Goal: Task Accomplishment & Management: Use online tool/utility

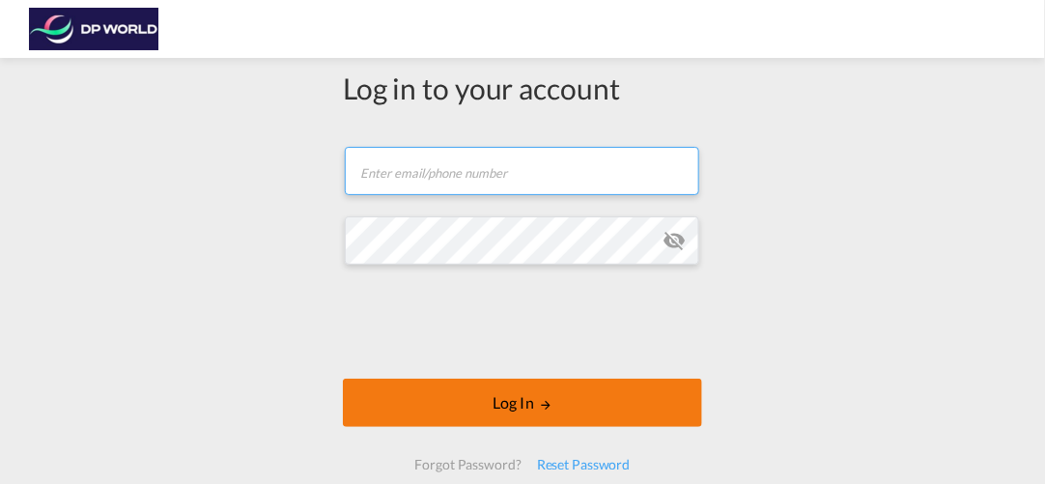
type input "[PERSON_NAME][EMAIL_ADDRESS][PERSON_NAME][DOMAIN_NAME]"
click at [520, 405] on button "Log In" at bounding box center [522, 403] width 359 height 48
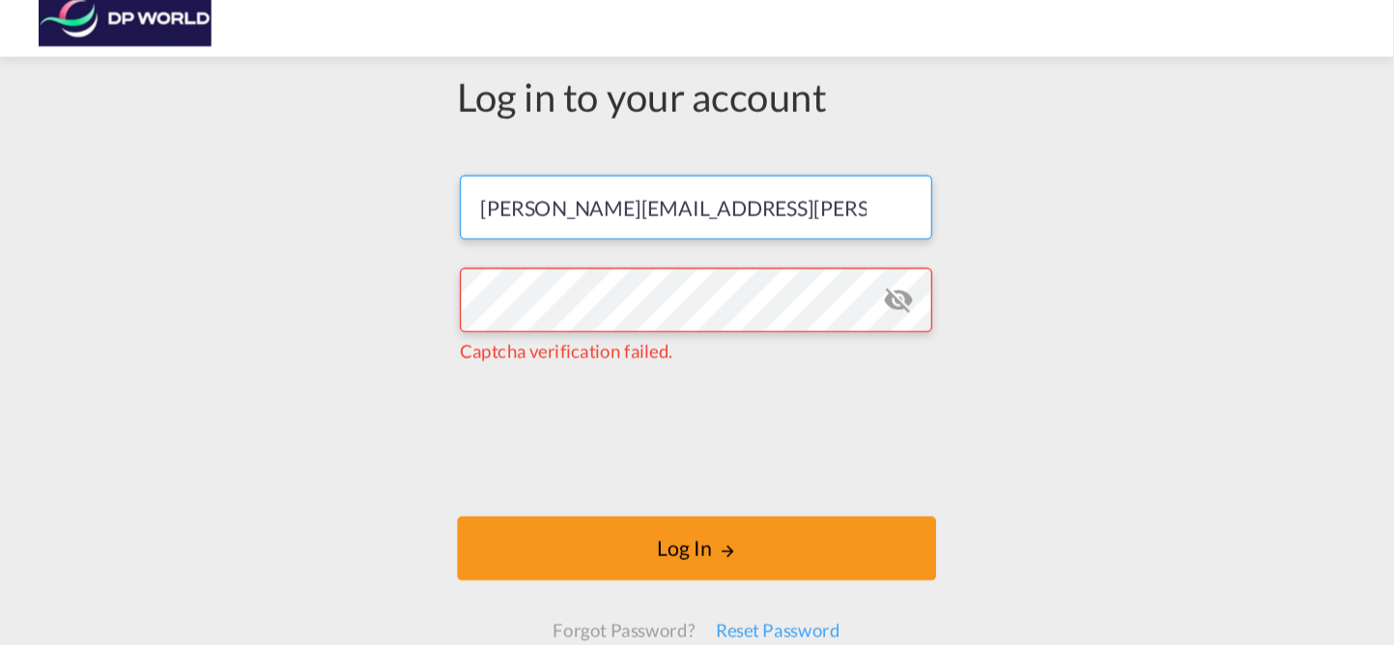
scroll to position [16, 0]
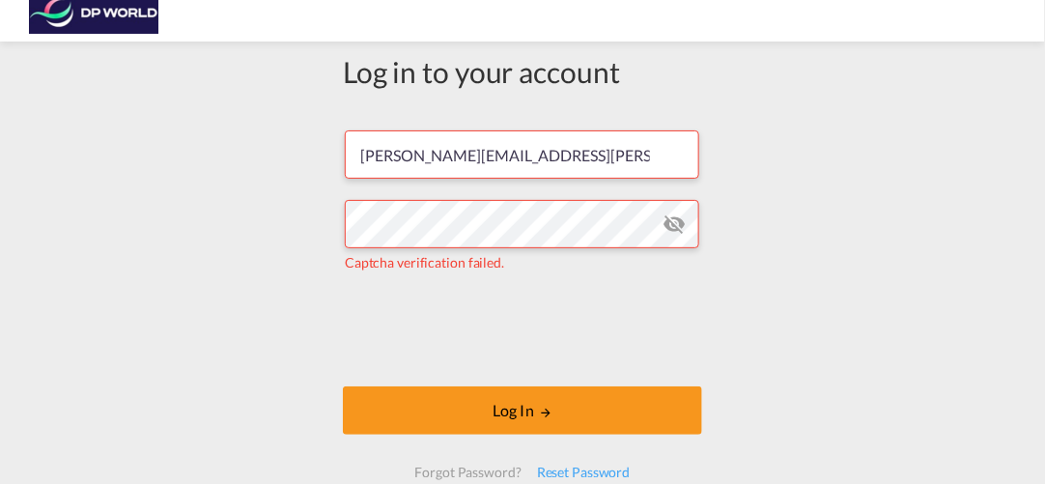
click at [665, 228] on md-icon "icon-eye-off" at bounding box center [673, 223] width 23 height 23
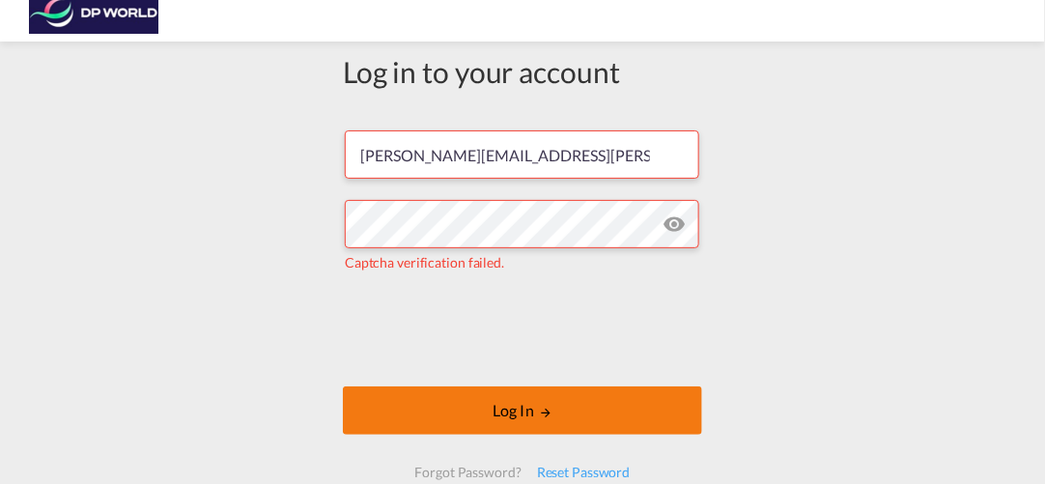
click at [499, 412] on button "Log In" at bounding box center [522, 410] width 359 height 48
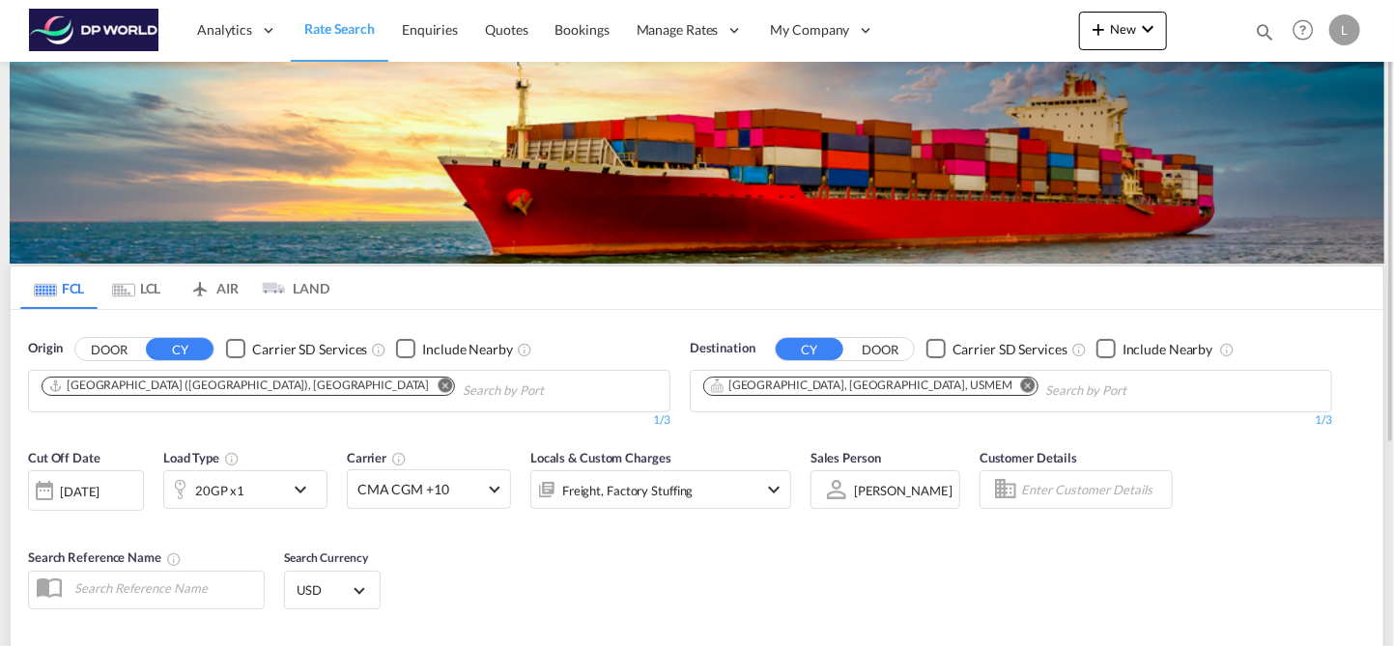
click at [438, 383] on md-icon "Remove" at bounding box center [445, 385] width 14 height 14
click at [955, 26] on div "Analytics Reports Dashboard Rate Search Enquiries Quotes Bookings" at bounding box center [697, 30] width 1336 height 60
click at [1021, 390] on md-icon "Remove" at bounding box center [1028, 385] width 14 height 14
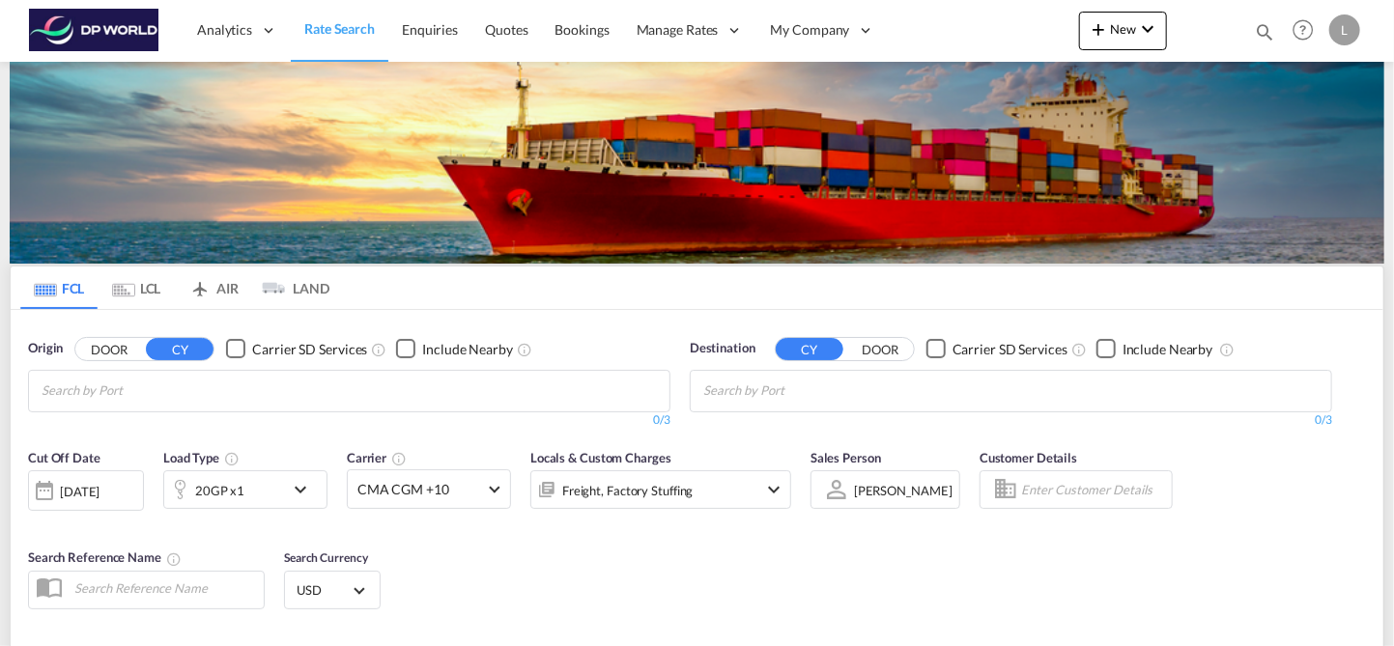
click at [765, 483] on md-icon "icon-chevron-down" at bounding box center [773, 489] width 23 height 23
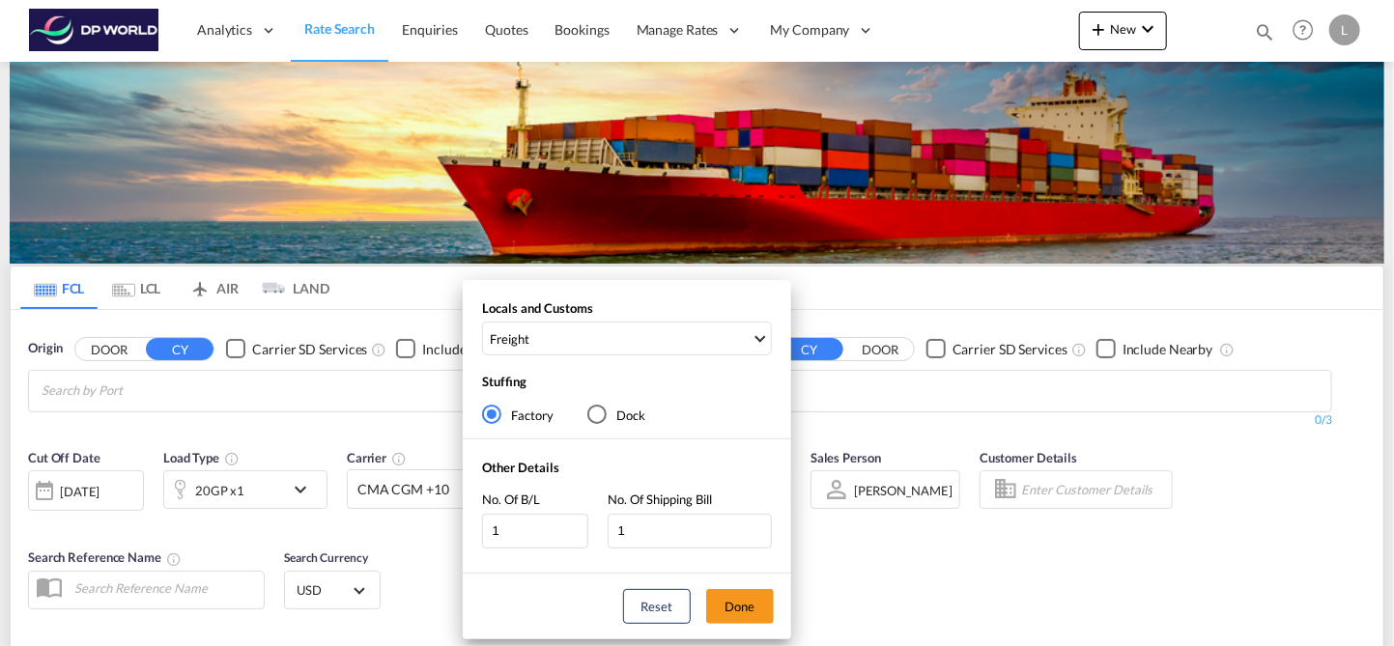
click at [839, 404] on div "Locals and Customs Freight Clear All Select All Freight Origin Charges Origin C…" at bounding box center [697, 323] width 1394 height 646
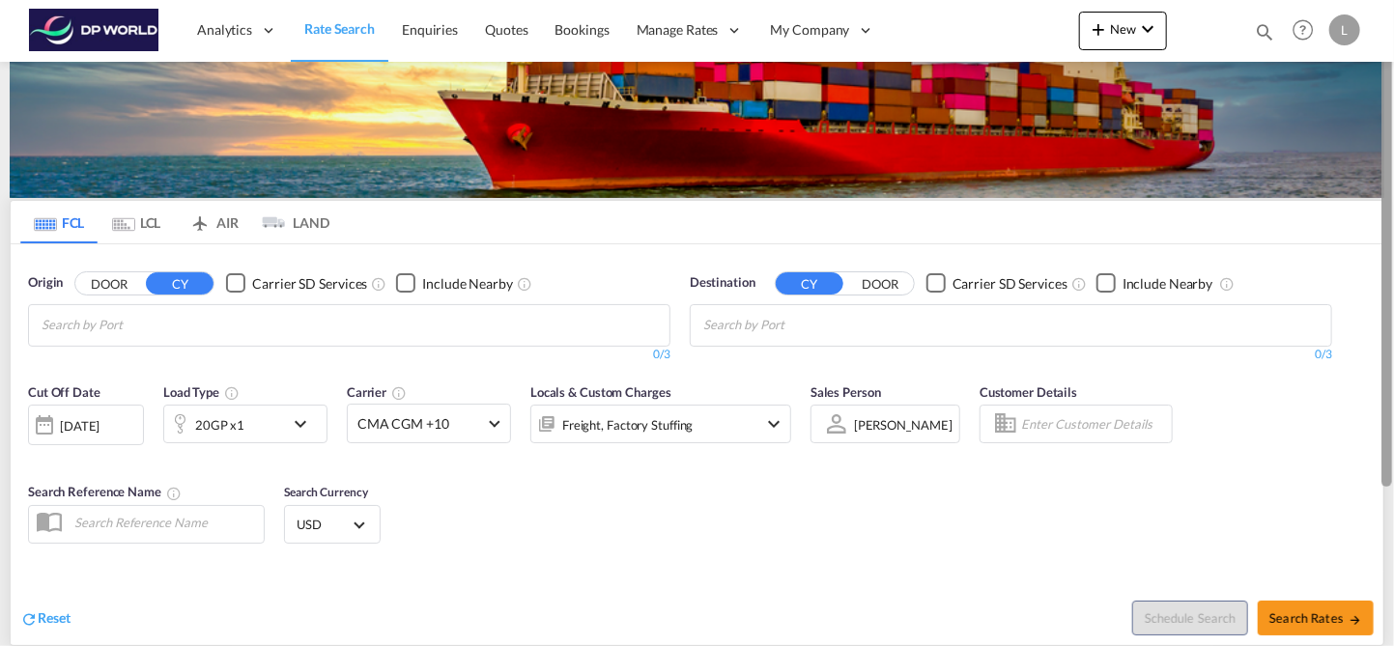
drag, startPoint x: 1389, startPoint y: 311, endPoint x: 1392, endPoint y: 357, distance: 46.4
click at [1044, 357] on div at bounding box center [1386, 267] width 11 height 437
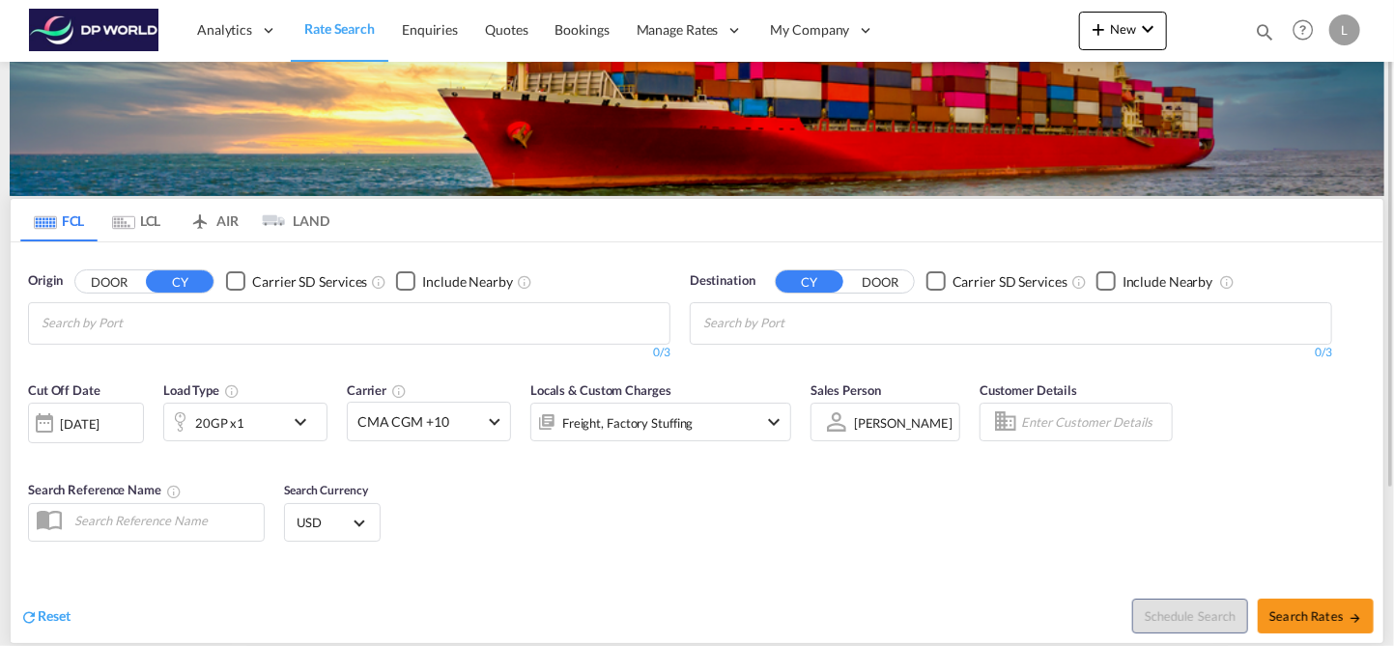
click at [1044, 483] on div "FCL LCL AIR LAND FCL LCL AIR LAND Origin DOOR CY Carrier SD Services Include Ne…" at bounding box center [697, 436] width 1394 height 885
click at [1044, 483] on div at bounding box center [1392, 323] width 4 height 638
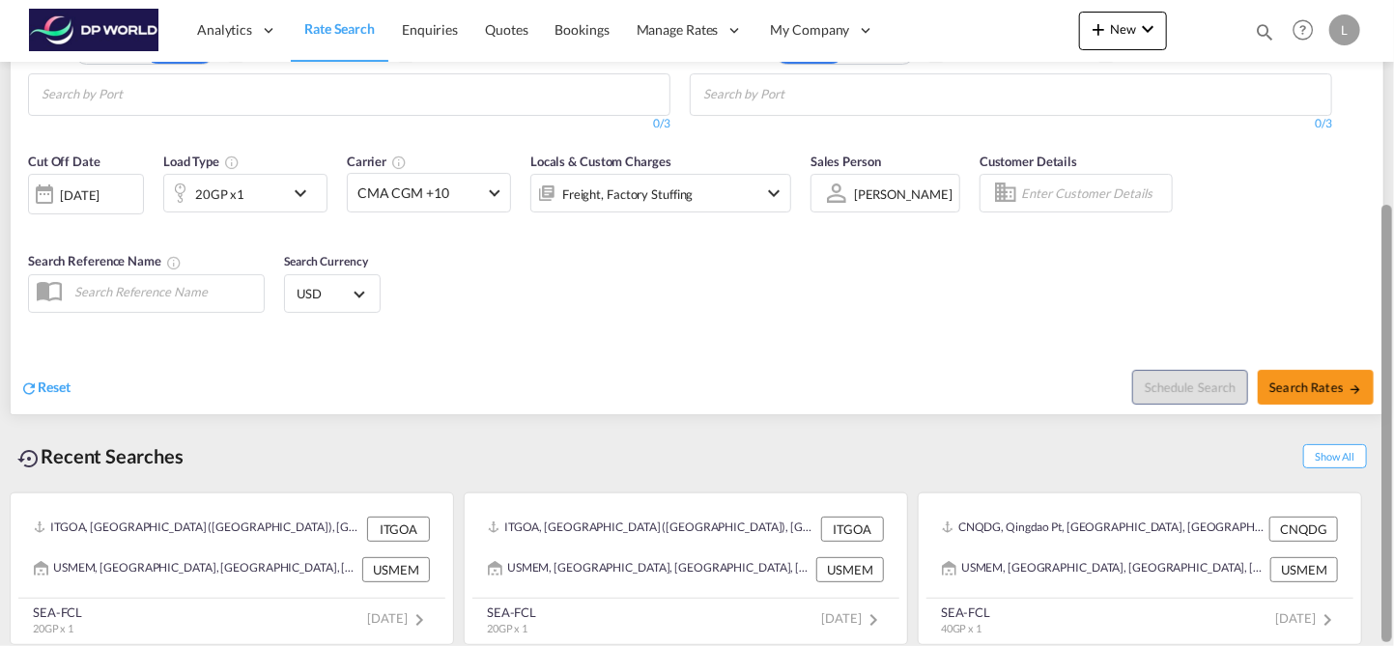
drag, startPoint x: 1390, startPoint y: 493, endPoint x: 1391, endPoint y: 567, distance: 74.4
click at [1044, 483] on div at bounding box center [1386, 423] width 11 height 437
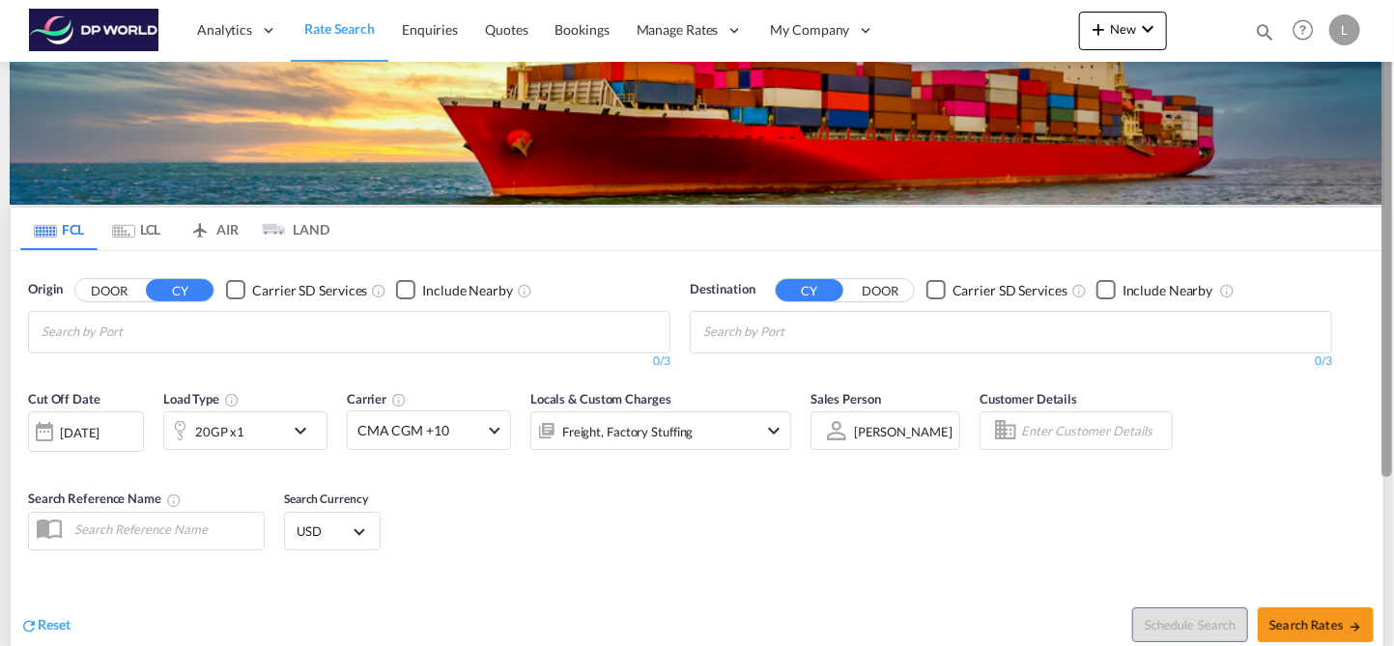
drag, startPoint x: 1391, startPoint y: 567, endPoint x: 1392, endPoint y: 407, distance: 160.3
click at [1044, 407] on div at bounding box center [1392, 321] width 4 height 638
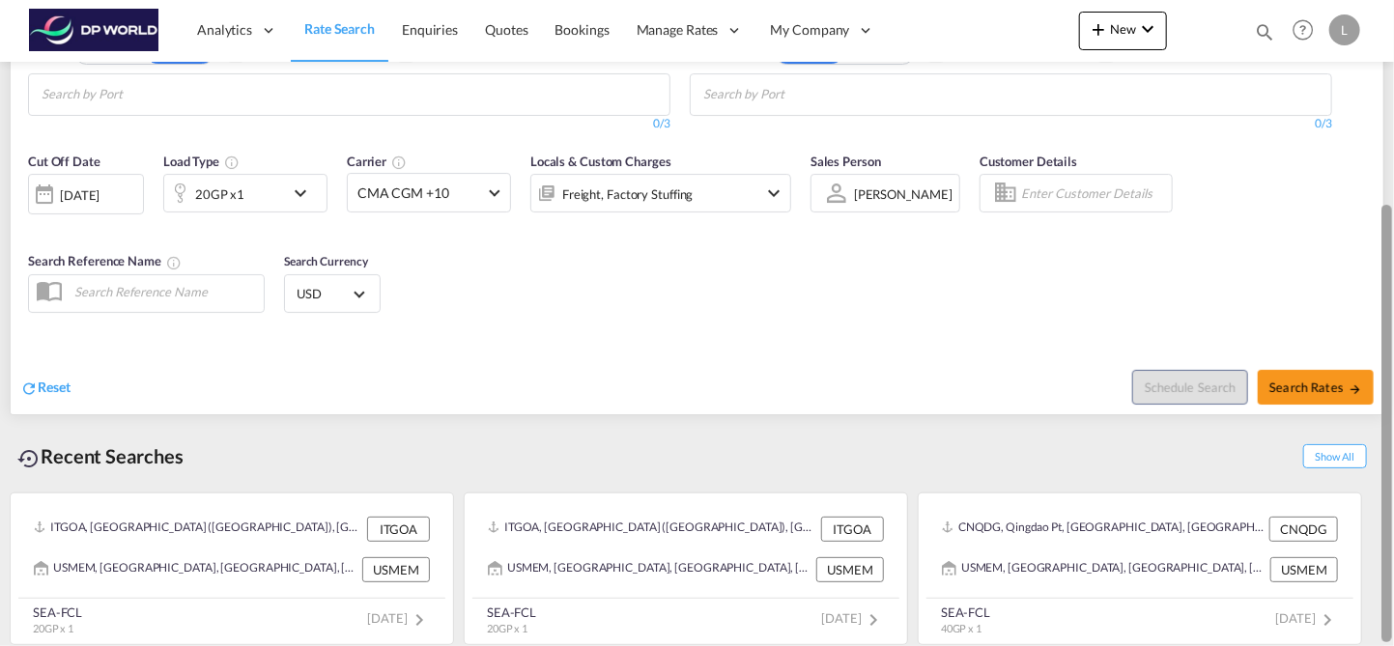
click at [1044, 178] on div at bounding box center [1392, 323] width 4 height 638
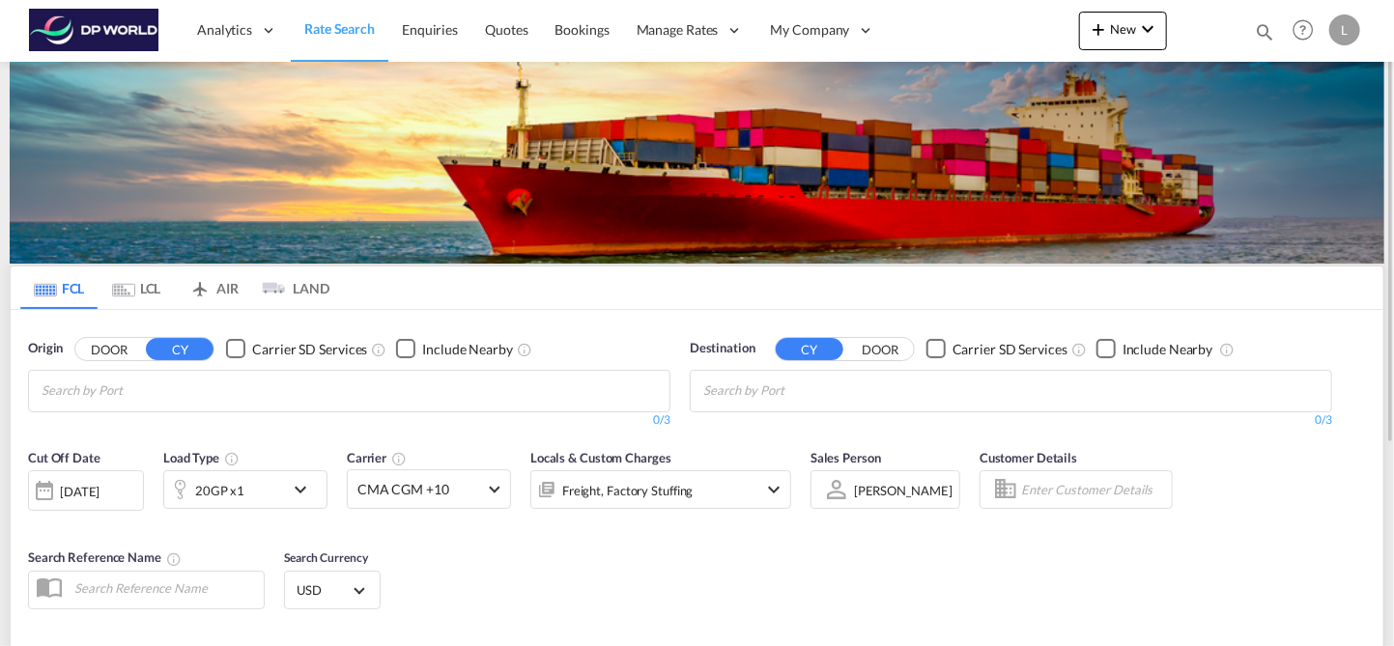
click at [1044, 480] on div "Cut Off Date [DATE] [DATE] Load Type 20GP x1 Carrier CMA CGM +10 Online Rates 0…" at bounding box center [697, 532] width 1372 height 188
click at [140, 386] on body "Analytics Reports Dashboard Rate Search Enquiries Quotes Bookings" at bounding box center [697, 323] width 1394 height 646
